Goal: Transaction & Acquisition: Obtain resource

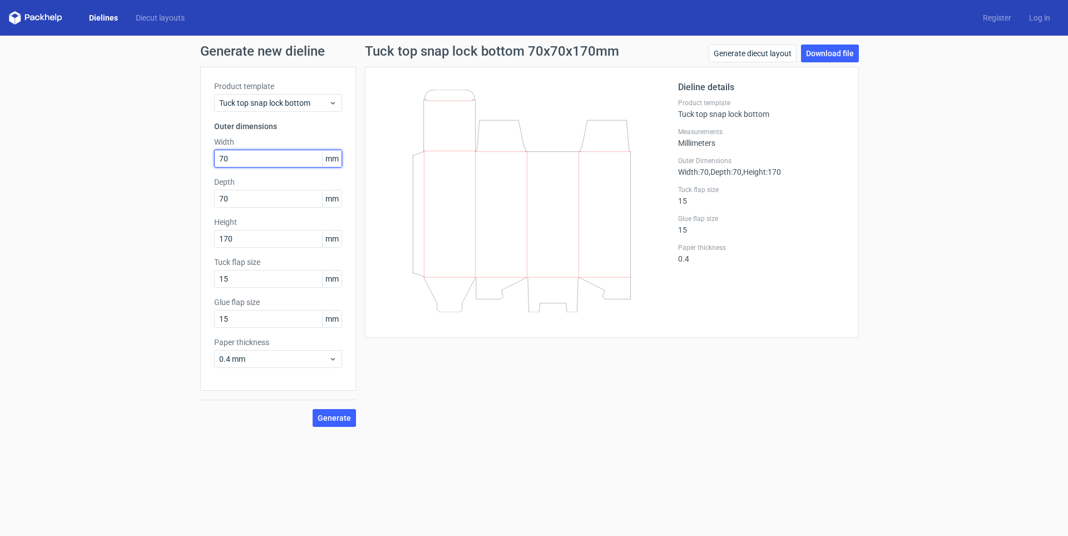
click at [155, 149] on div "Generate new dieline Product template Tuck top snap lock bottom Outer dimension…" at bounding box center [534, 236] width 1068 height 400
type input "665"
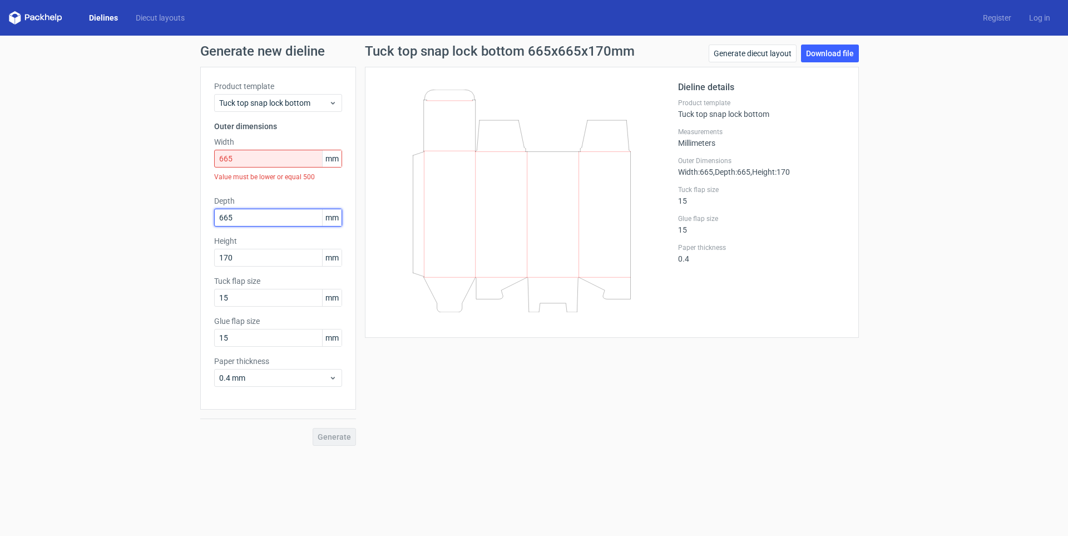
type input "665"
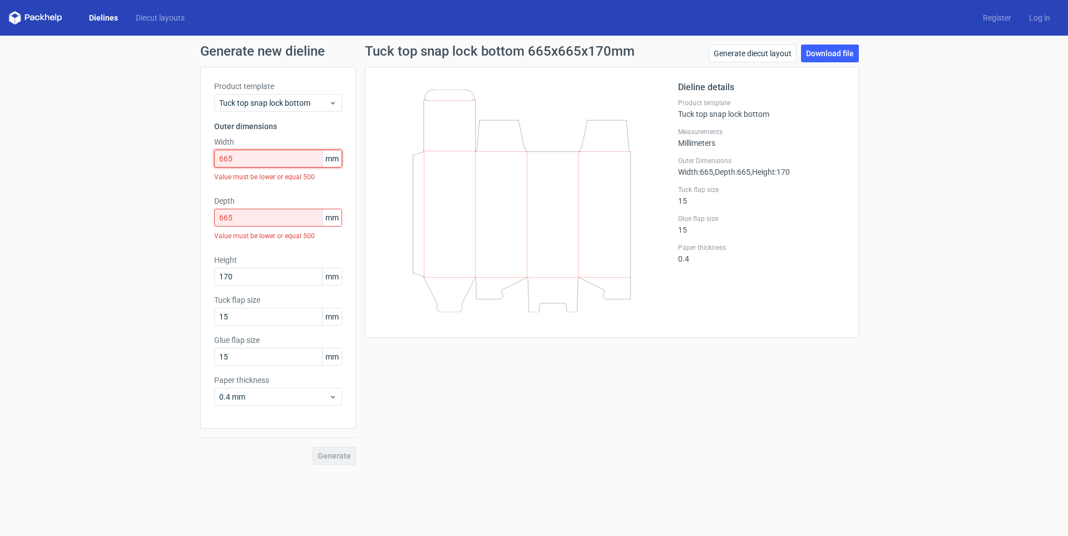
drag, startPoint x: 251, startPoint y: 164, endPoint x: 205, endPoint y: 152, distance: 48.0
click at [203, 152] on div "Product template Tuck top snap lock bottom Outer dimensions Width 665 mm Value …" at bounding box center [278, 248] width 156 height 362
drag, startPoint x: 271, startPoint y: 162, endPoint x: 0, endPoint y: 170, distance: 271.5
click at [86, 150] on div "Generate new dieline Product template Tuck top snap lock bottom Outer dimension…" at bounding box center [534, 255] width 1068 height 438
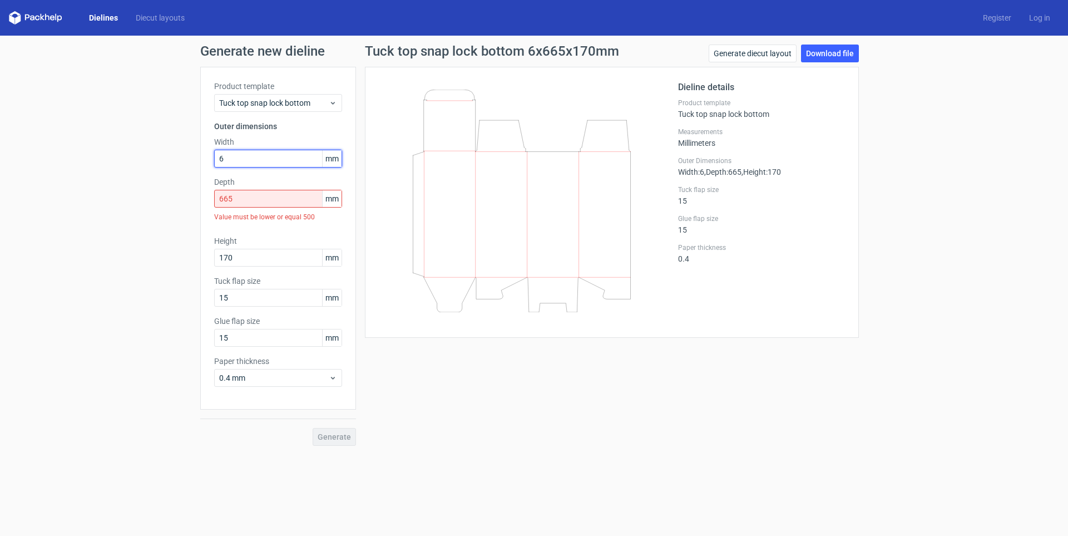
type input "6"
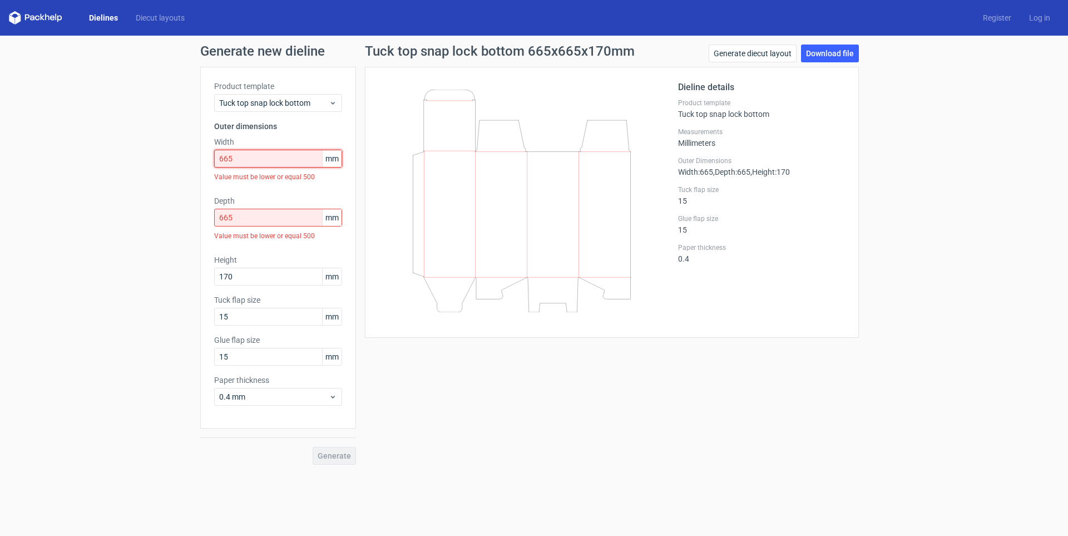
drag, startPoint x: 237, startPoint y: 160, endPoint x: 140, endPoint y: 164, distance: 97.4
click at [207, 158] on div "Product template Tuck top snap lock bottom Outer dimensions Width 665 mm Value …" at bounding box center [278, 248] width 156 height 362
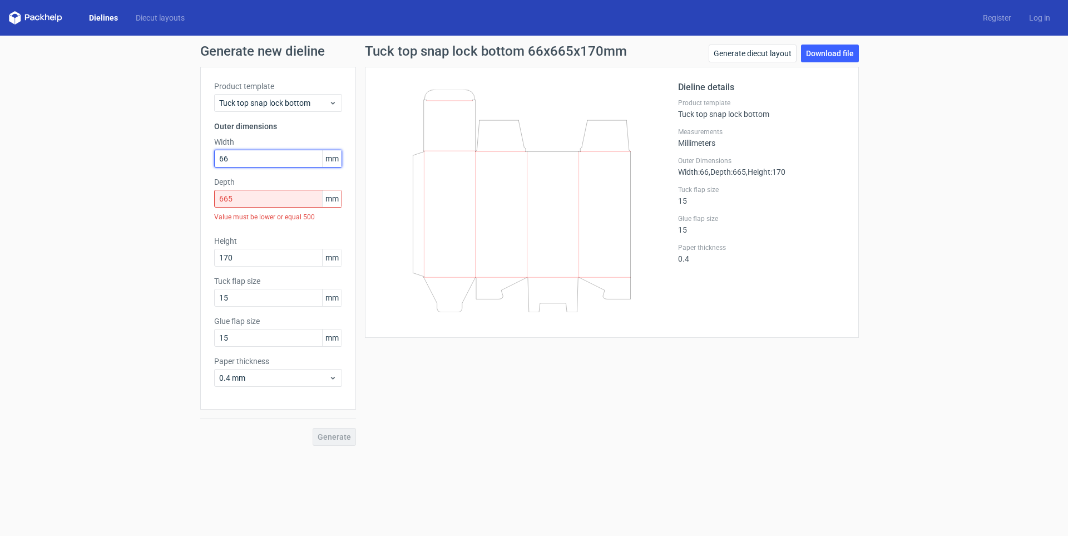
type input "6"
click at [228, 156] on input "text" at bounding box center [278, 159] width 128 height 18
type input "66"
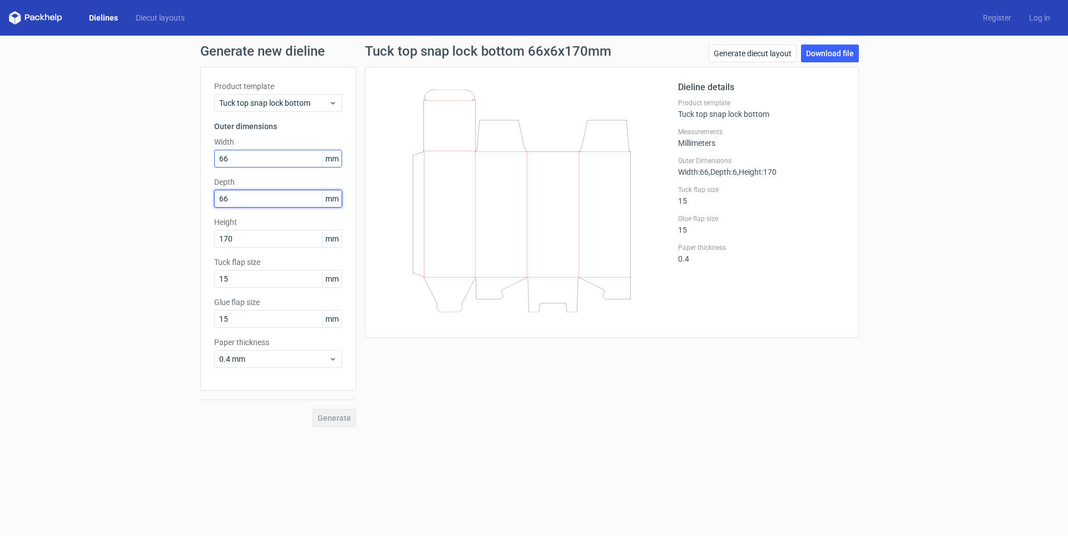
type input "66"
type input "155"
click at [262, 157] on input "66" at bounding box center [278, 159] width 128 height 18
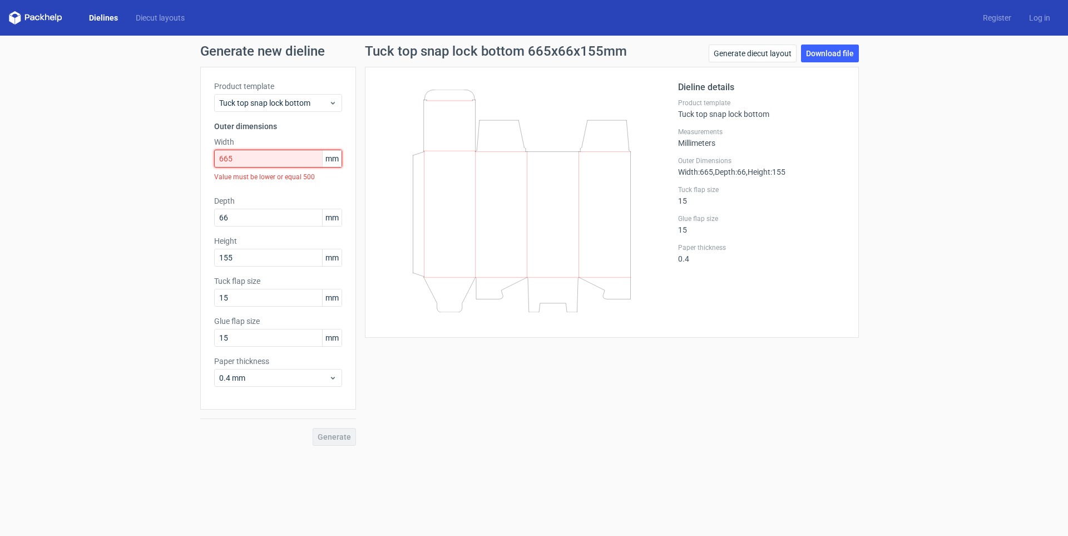
click at [262, 158] on input "665" at bounding box center [278, 159] width 128 height 18
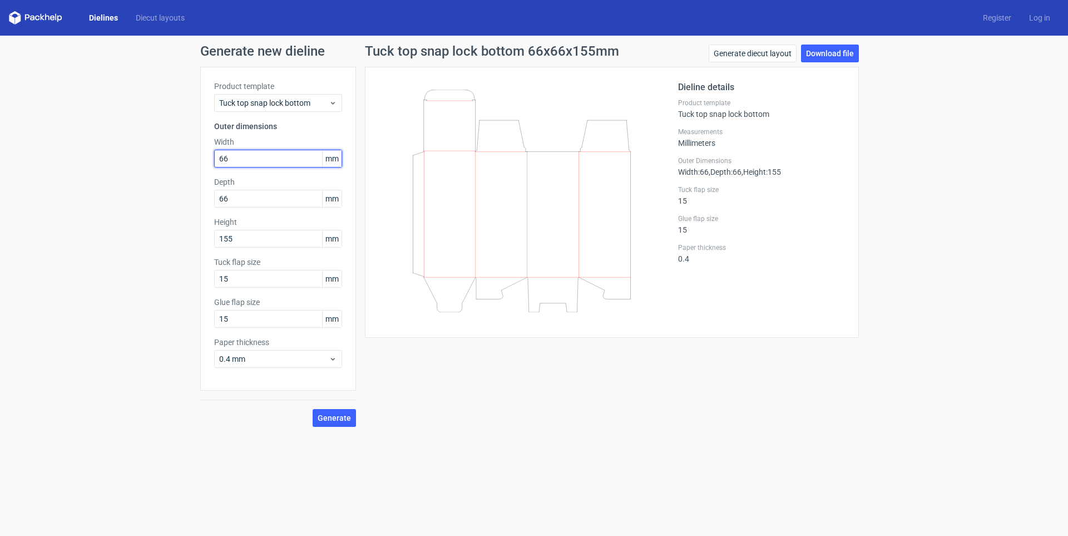
click at [205, 157] on div "Product template Tuck top snap lock bottom Outer dimensions Width 66 mm Depth 6…" at bounding box center [278, 229] width 156 height 324
type input "47"
type input "175"
click at [329, 417] on span "Generate" at bounding box center [334, 418] width 33 height 8
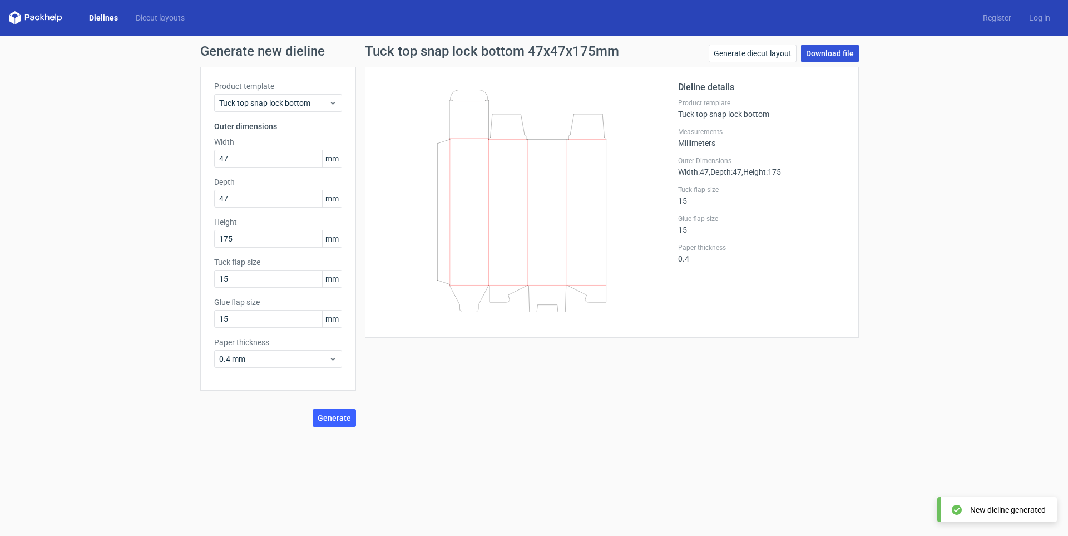
drag, startPoint x: 832, startPoint y: 56, endPoint x: 829, endPoint y: 63, distance: 7.2
click at [832, 56] on link "Download file" at bounding box center [830, 53] width 58 height 18
